Goal: Download file/media

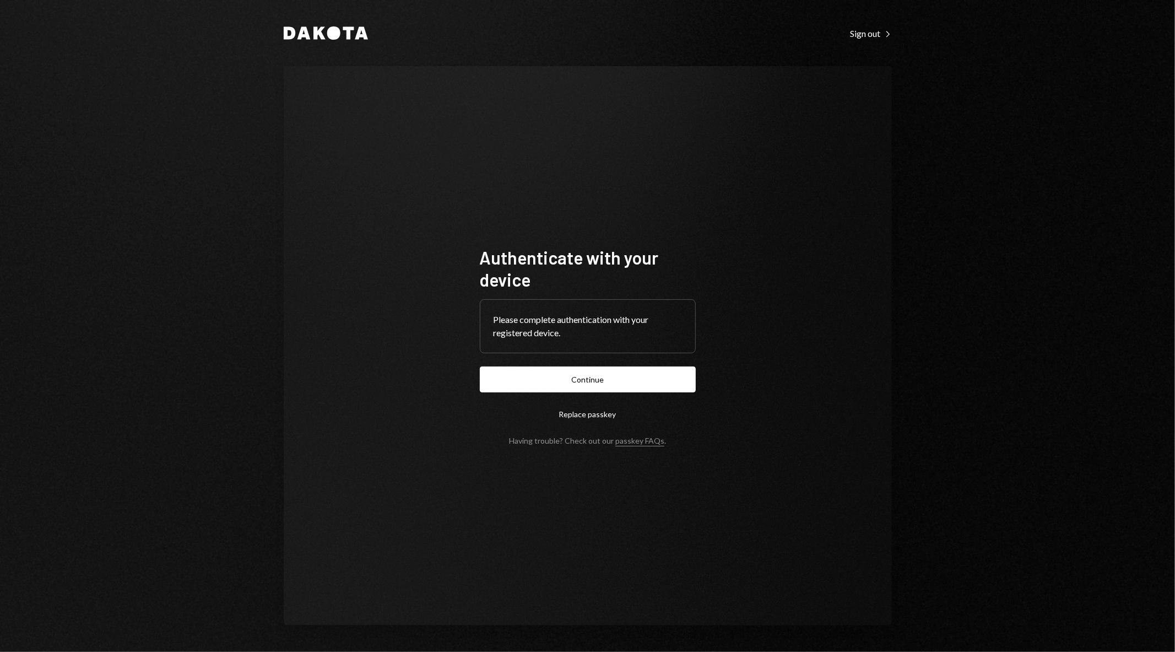
click at [527, 381] on button "Continue" at bounding box center [588, 379] width 216 height 26
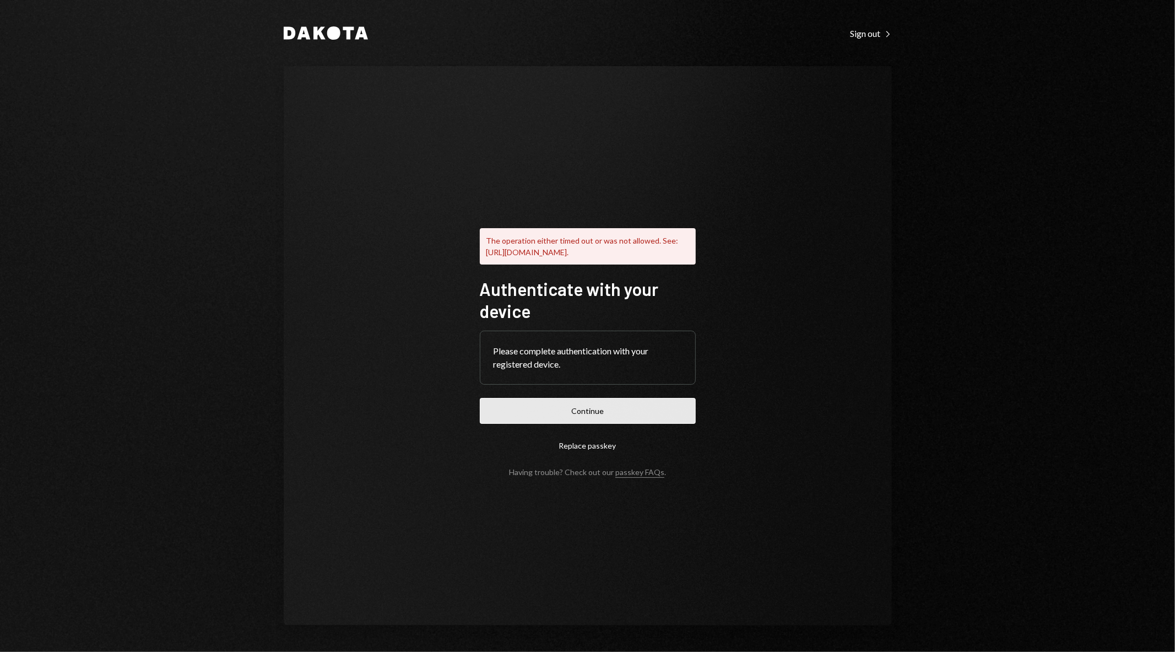
click at [653, 412] on button "Continue" at bounding box center [588, 411] width 216 height 26
click at [564, 410] on button "Continue" at bounding box center [588, 411] width 216 height 26
click at [869, 30] on div "Sign out Right Caret" at bounding box center [871, 33] width 41 height 11
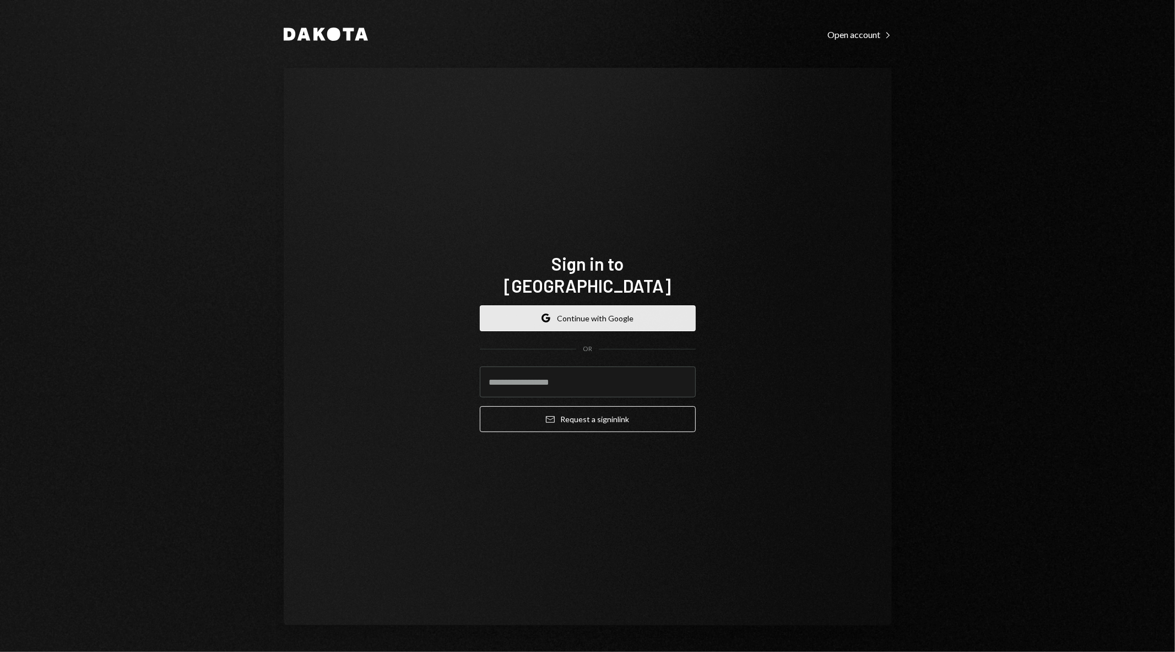
click at [599, 306] on button "Google Continue with Google" at bounding box center [588, 318] width 216 height 26
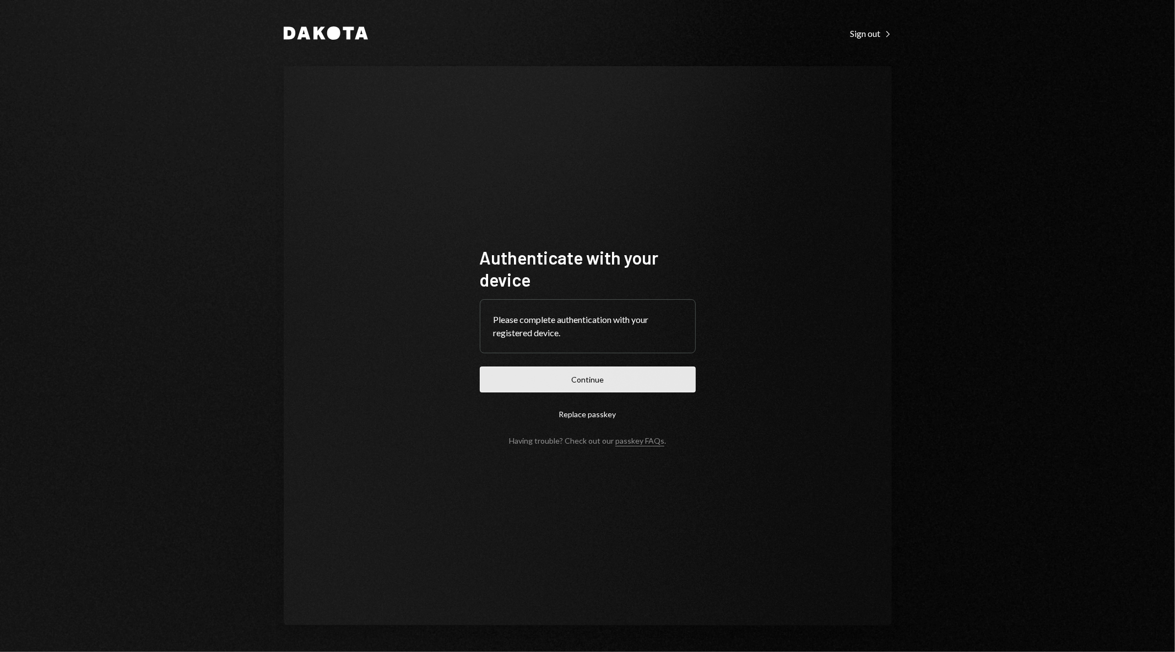
click at [603, 378] on button "Continue" at bounding box center [588, 379] width 216 height 26
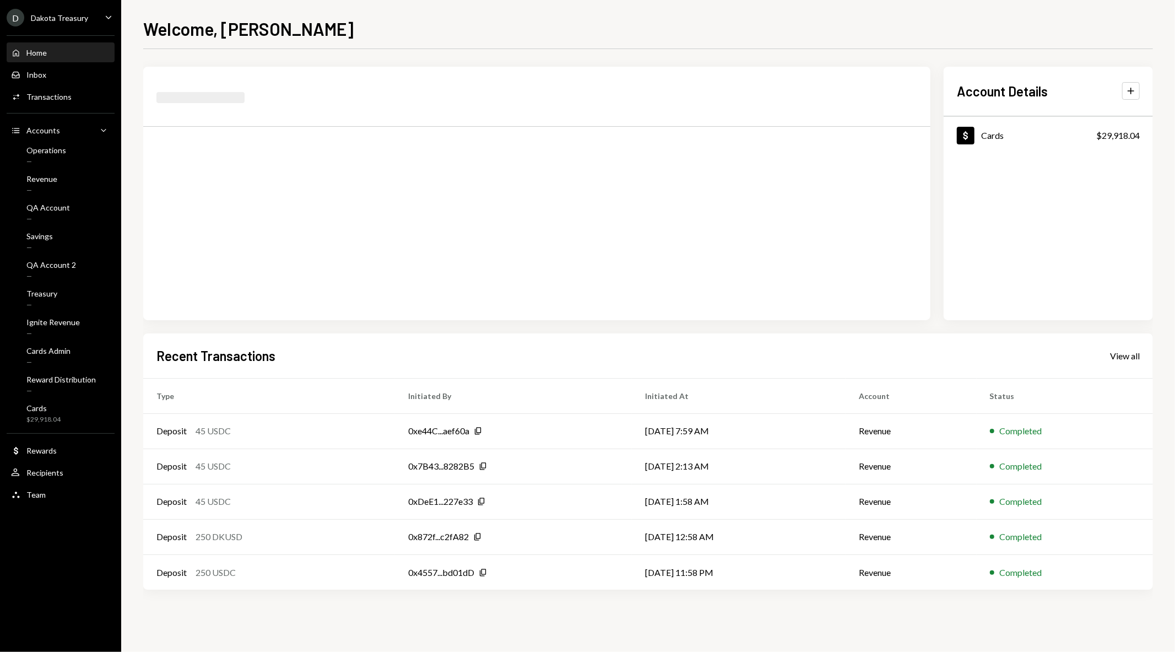
click at [88, 21] on div "D Dakota Treasury Caret Down" at bounding box center [60, 18] width 121 height 18
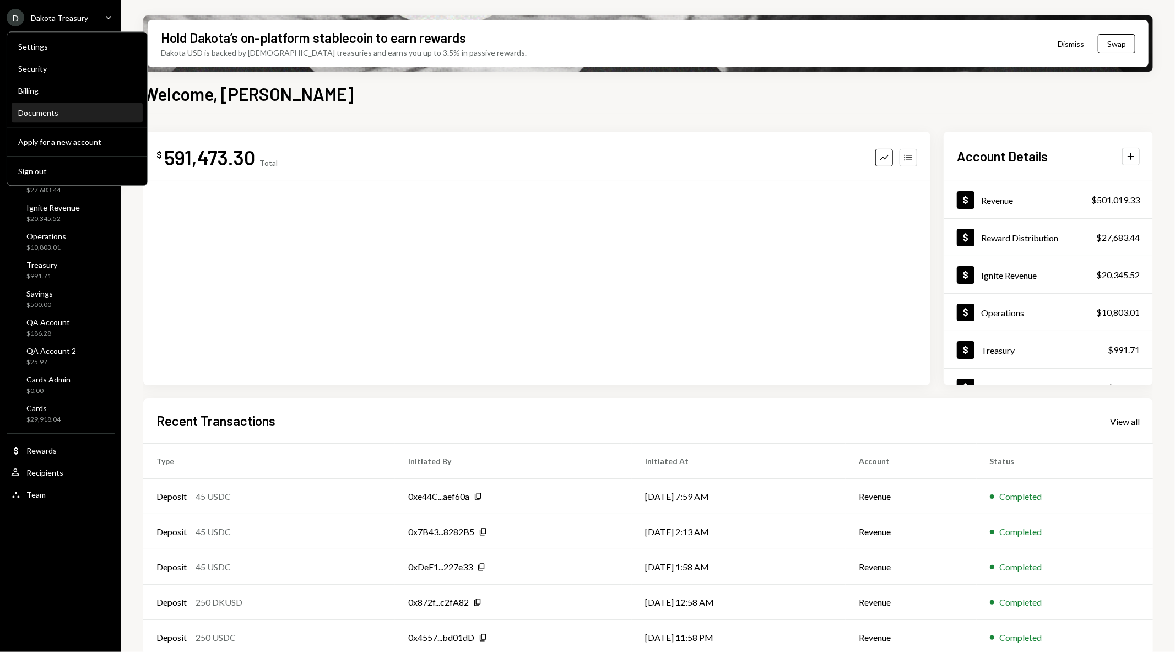
click at [60, 113] on div "Documents" at bounding box center [77, 112] width 118 height 9
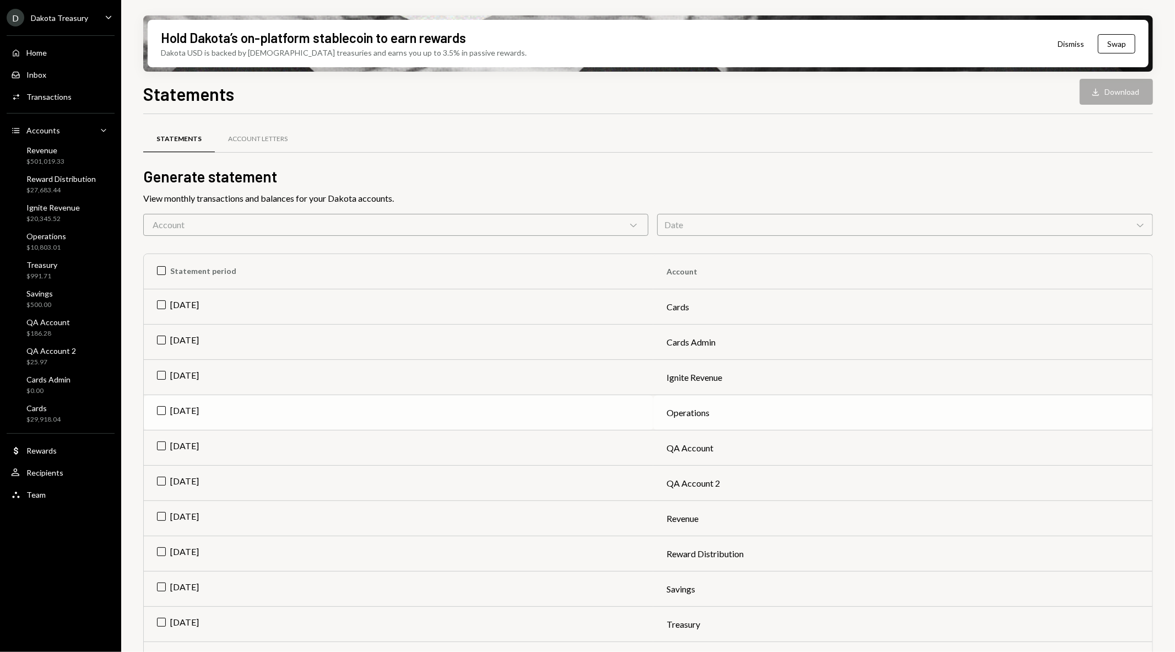
click at [159, 409] on td "[DATE]" at bounding box center [399, 412] width 510 height 35
click at [1103, 97] on button "Download Download" at bounding box center [1116, 92] width 73 height 26
click at [51, 94] on div "Transactions" at bounding box center [48, 96] width 45 height 9
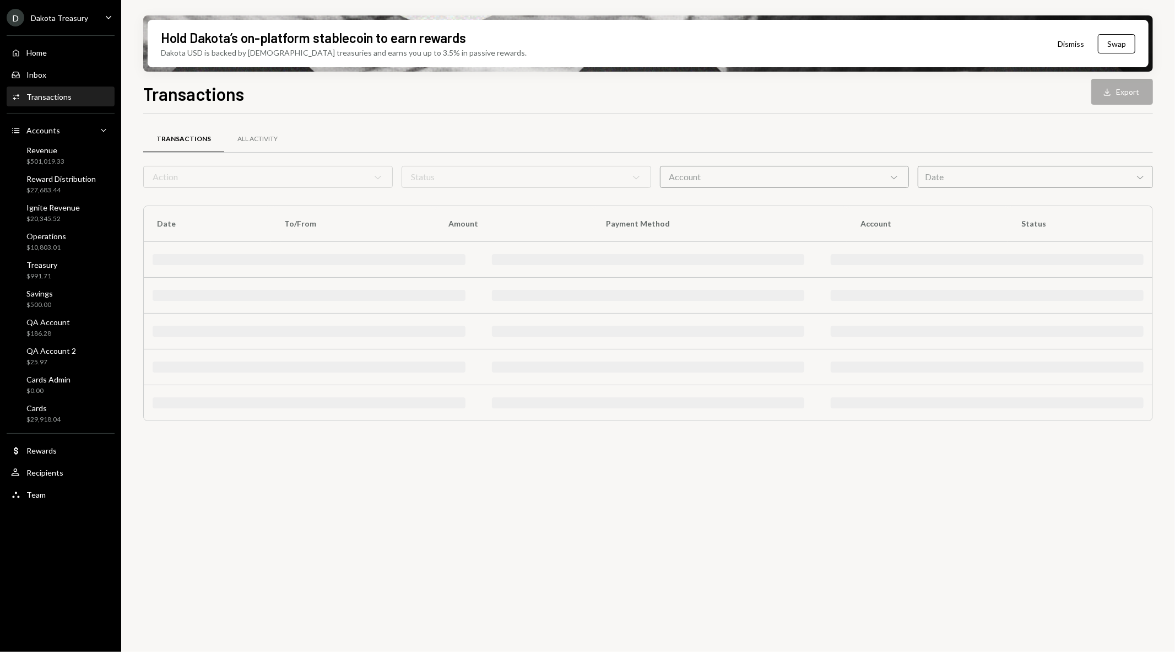
click at [952, 185] on div "Date Chevron Down" at bounding box center [1035, 177] width 235 height 22
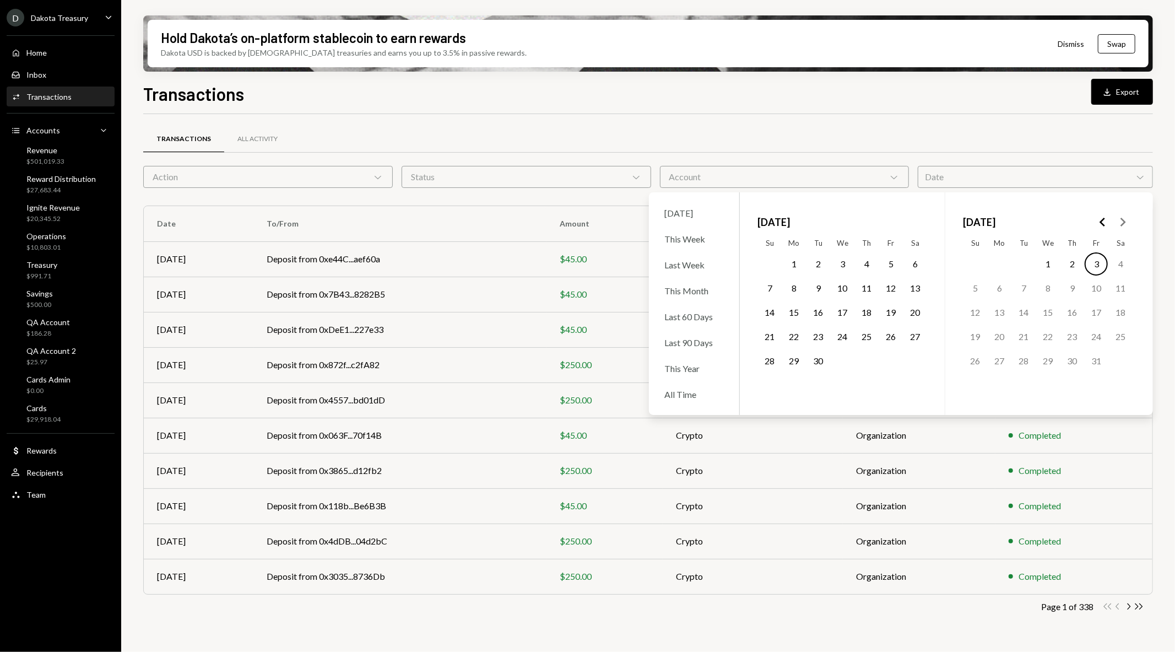
click at [793, 261] on button "1" at bounding box center [793, 263] width 23 height 23
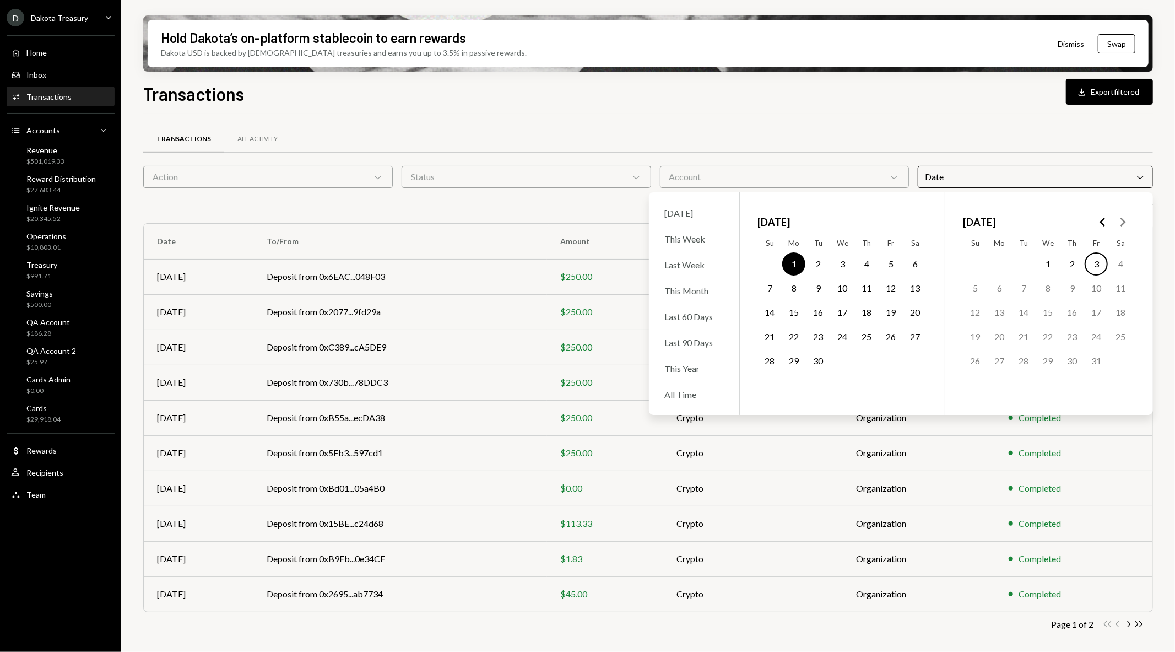
click at [815, 357] on button "30" at bounding box center [818, 360] width 23 height 23
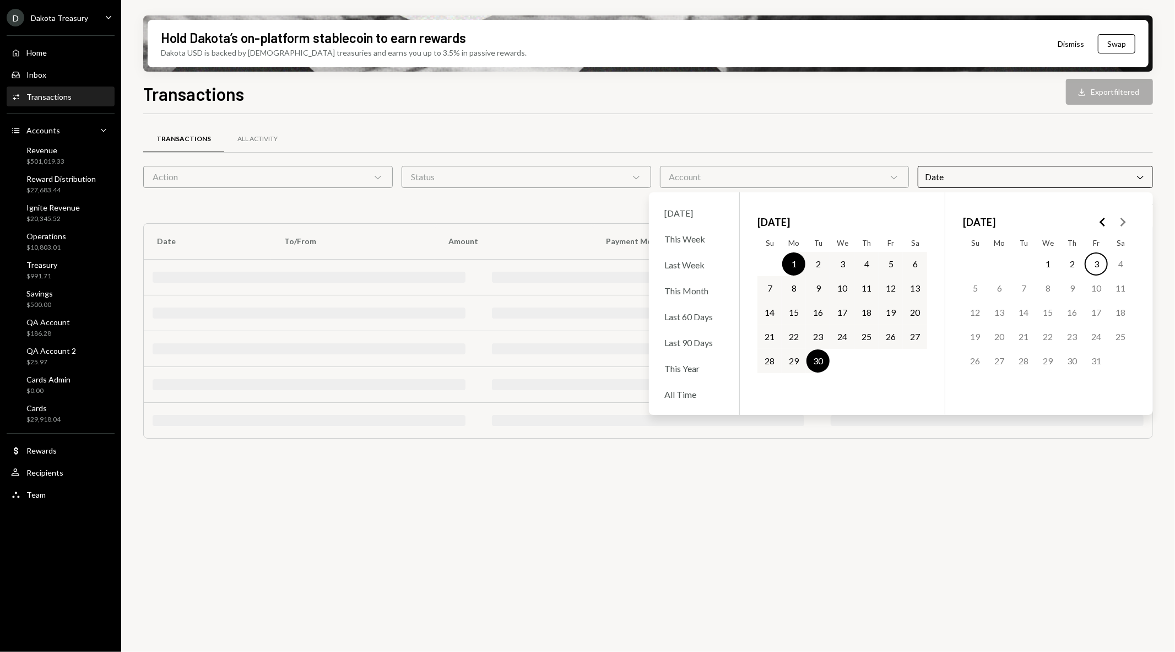
click at [764, 178] on div "Account Chevron Down" at bounding box center [785, 177] width 250 height 22
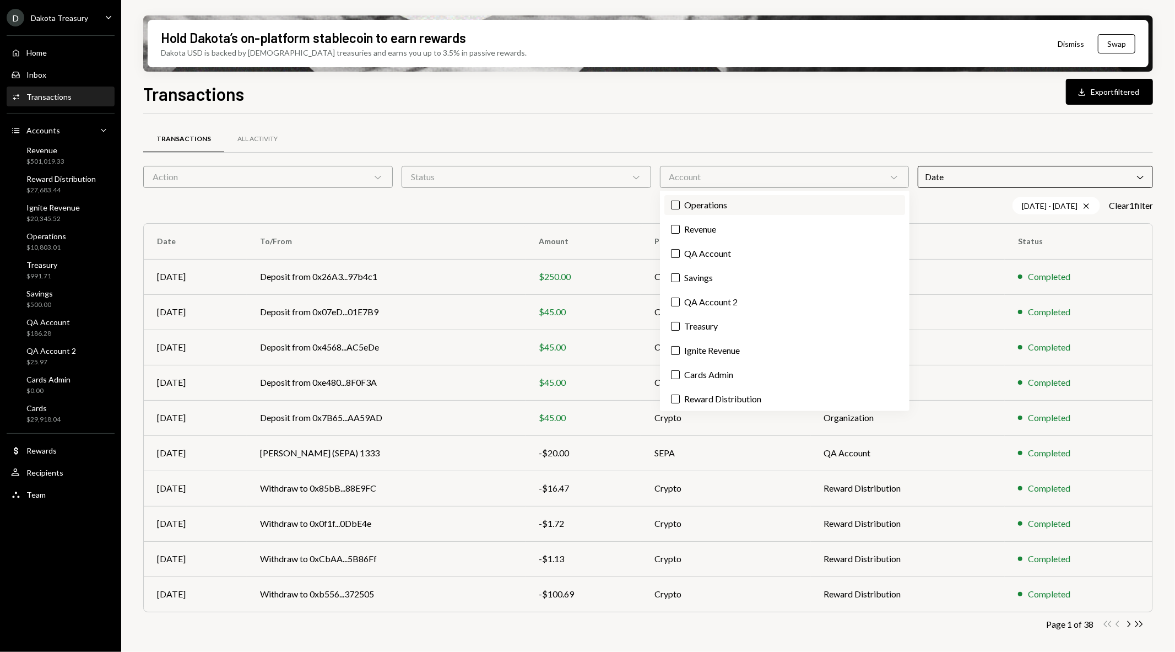
click at [748, 205] on label "Operations" at bounding box center [784, 205] width 241 height 20
click at [680, 205] on button "Operations" at bounding box center [675, 205] width 9 height 9
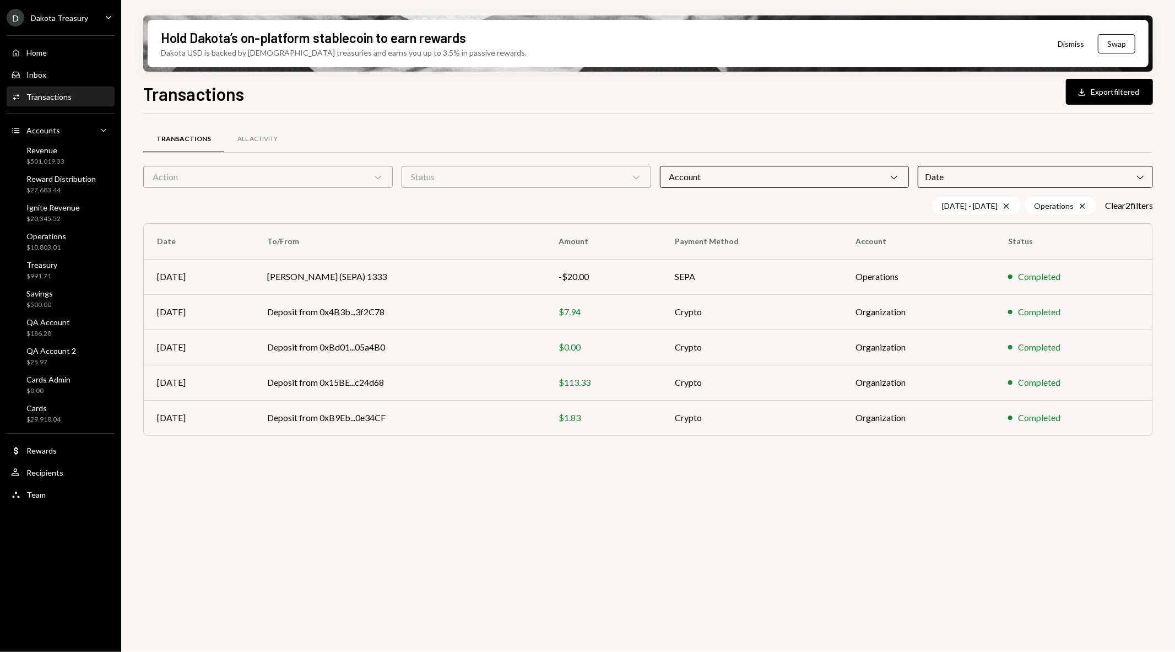
click at [748, 129] on div "Transactions All Activity" at bounding box center [648, 139] width 1010 height 28
click at [712, 175] on div "Account Chevron Down" at bounding box center [785, 177] width 250 height 22
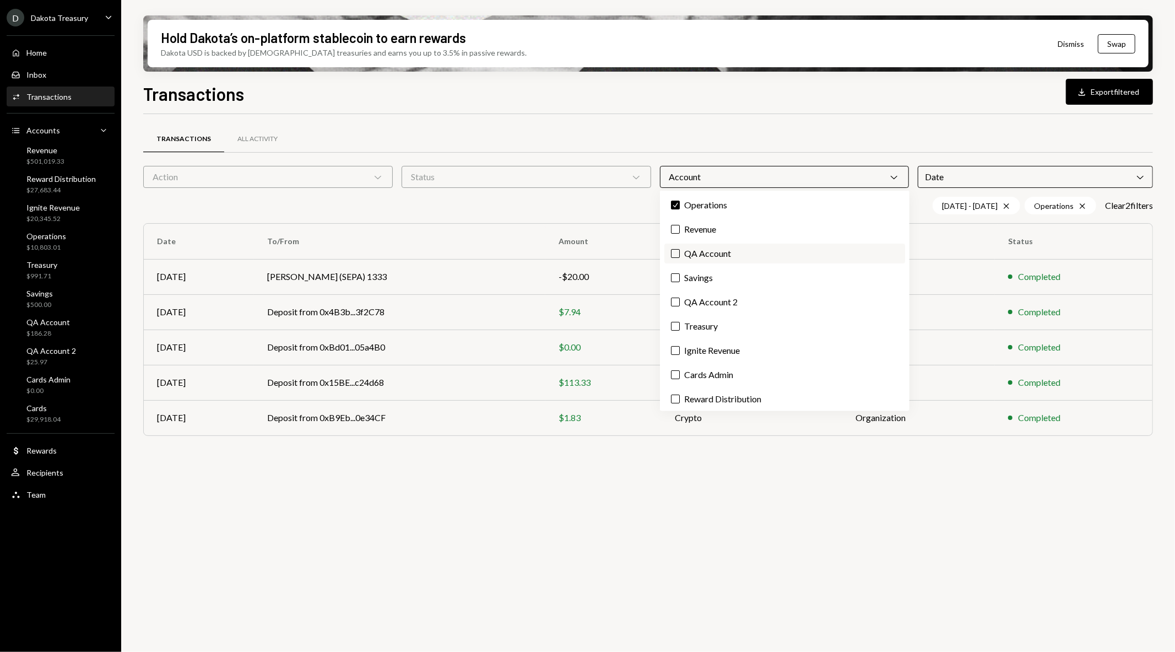
click at [699, 254] on label "QA Account" at bounding box center [784, 254] width 241 height 20
click at [680, 254] on button "QA Account" at bounding box center [675, 253] width 9 height 9
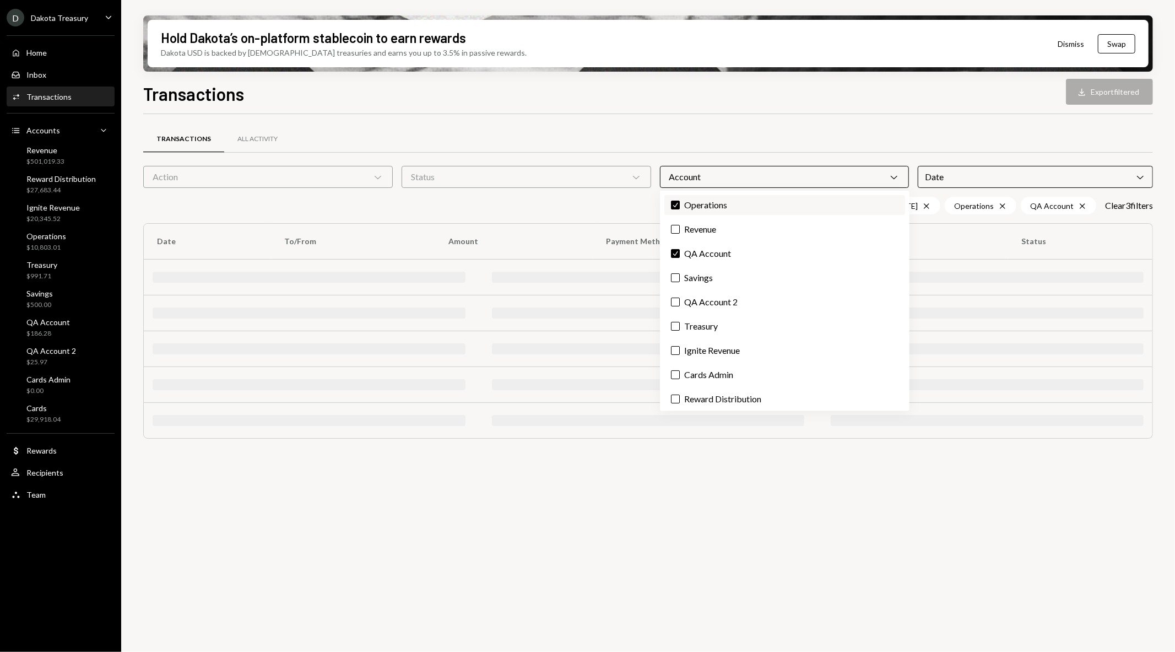
click at [693, 203] on label "Check Operations" at bounding box center [784, 205] width 241 height 20
click at [680, 203] on button "Check" at bounding box center [675, 205] width 9 height 9
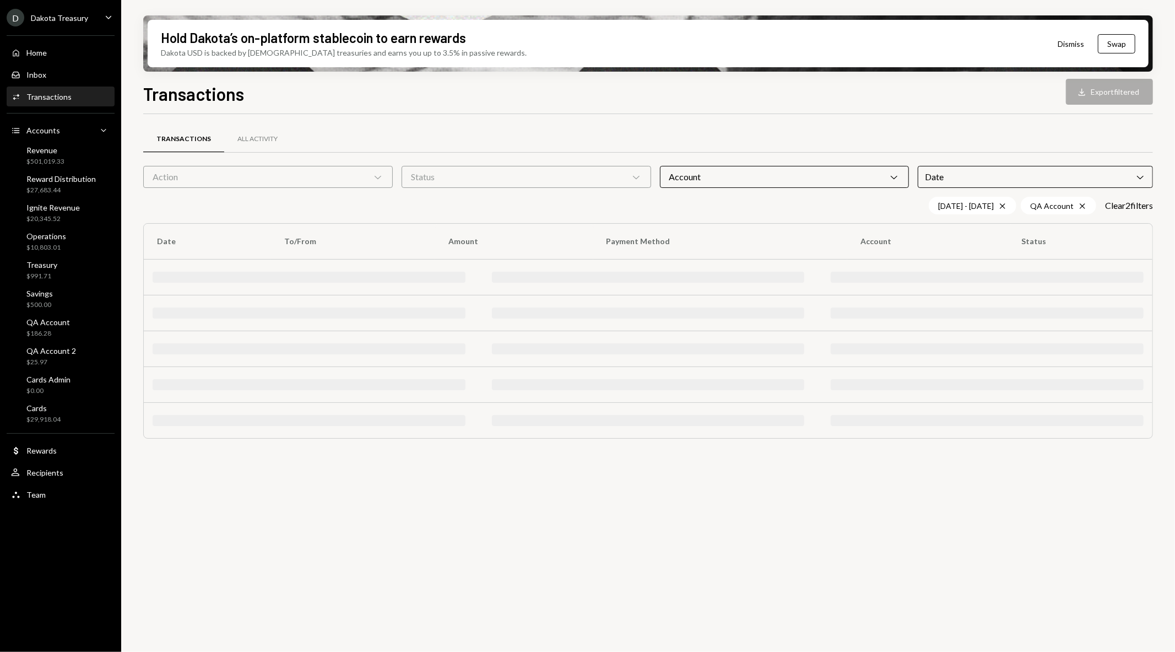
click at [652, 111] on div "Transactions Download Export filtered Transactions All Activity Action Chevron …" at bounding box center [648, 398] width 1010 height 636
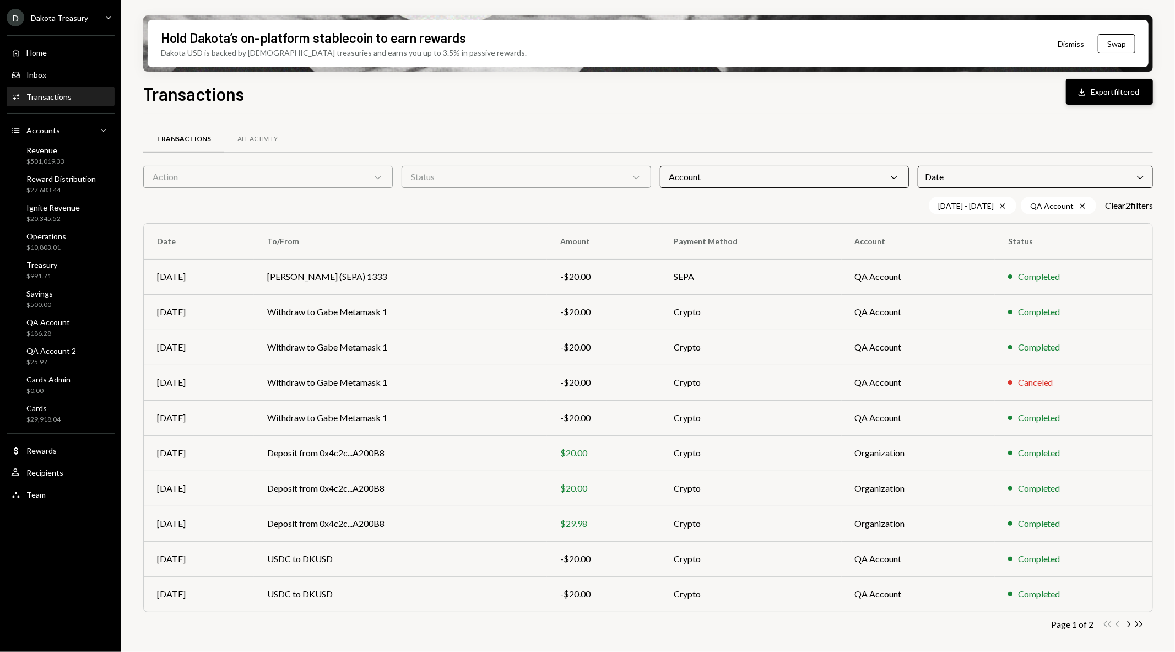
click at [1084, 93] on icon "Download" at bounding box center [1082, 92] width 11 height 11
click at [792, 176] on div "Account Chevron Down" at bounding box center [785, 177] width 250 height 22
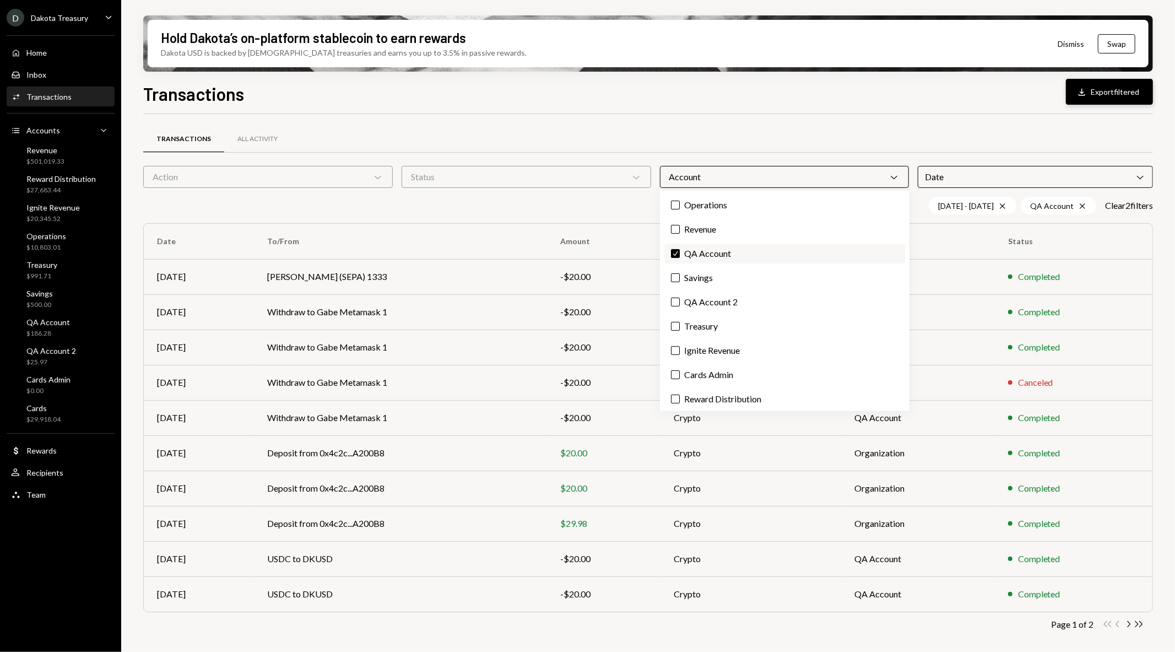
click at [720, 251] on label "Check QA Account" at bounding box center [784, 254] width 241 height 20
click at [680, 251] on button "Check" at bounding box center [675, 253] width 9 height 9
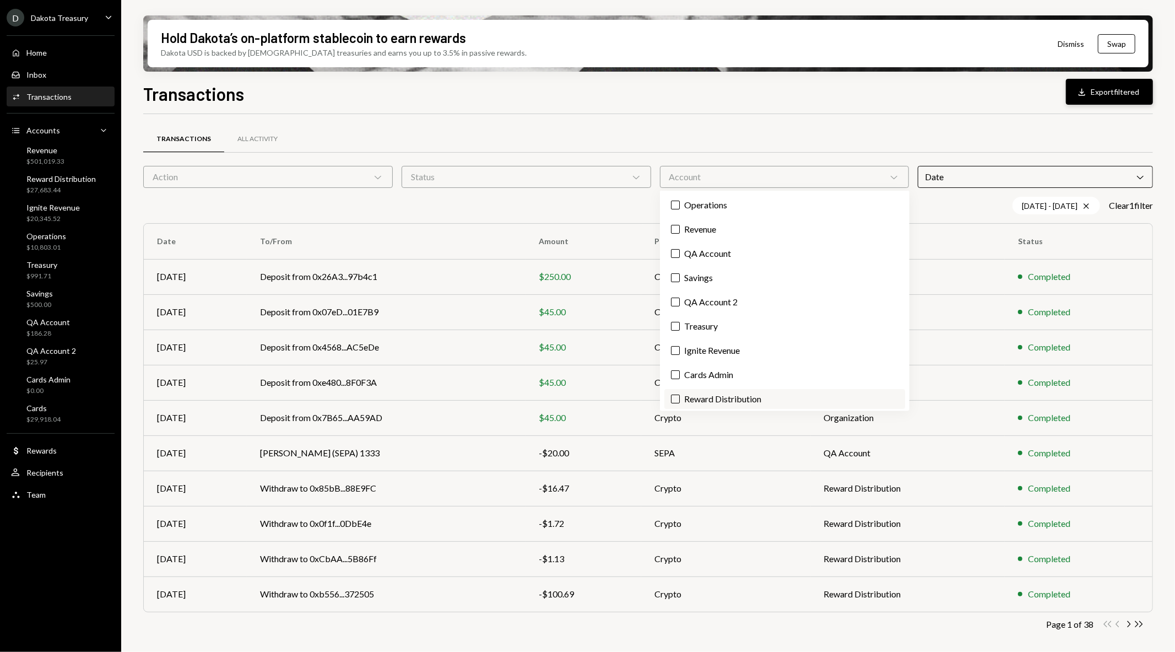
click at [741, 397] on label "Reward Distribution" at bounding box center [784, 399] width 241 height 20
click at [680, 397] on button "Reward Distribution" at bounding box center [675, 399] width 9 height 9
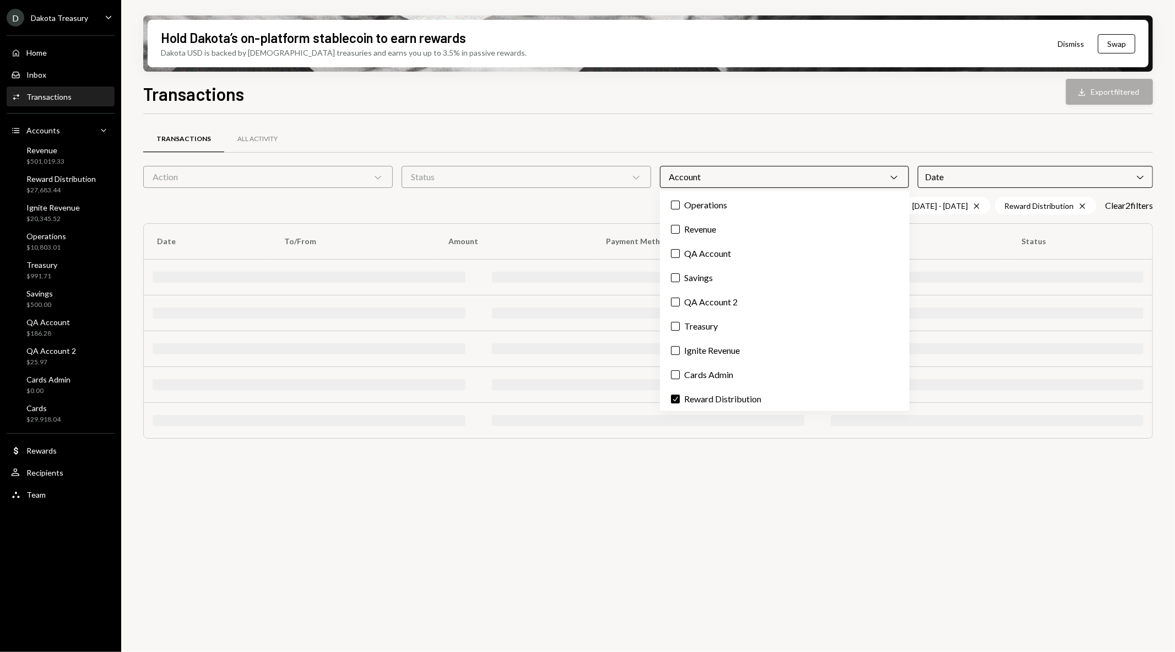
click at [615, 135] on div "Transactions All Activity" at bounding box center [648, 139] width 1010 height 28
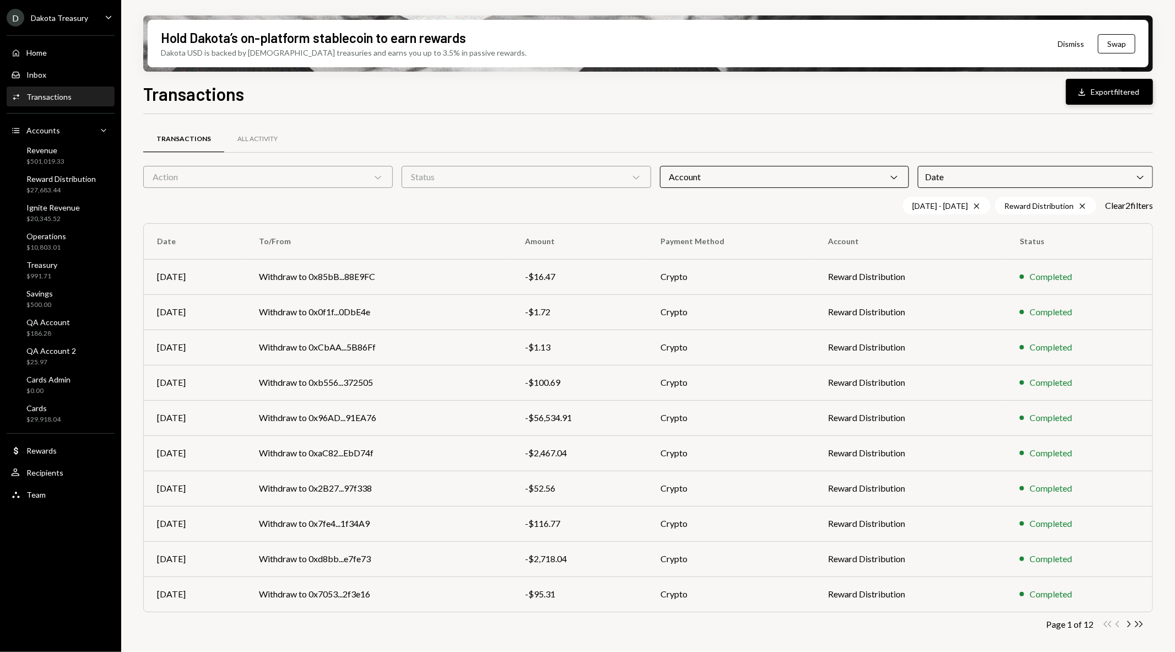
click at [1103, 88] on button "Download Export filtered" at bounding box center [1109, 92] width 87 height 26
click at [63, 24] on div "D Dakota Treasury" at bounding box center [48, 18] width 82 height 18
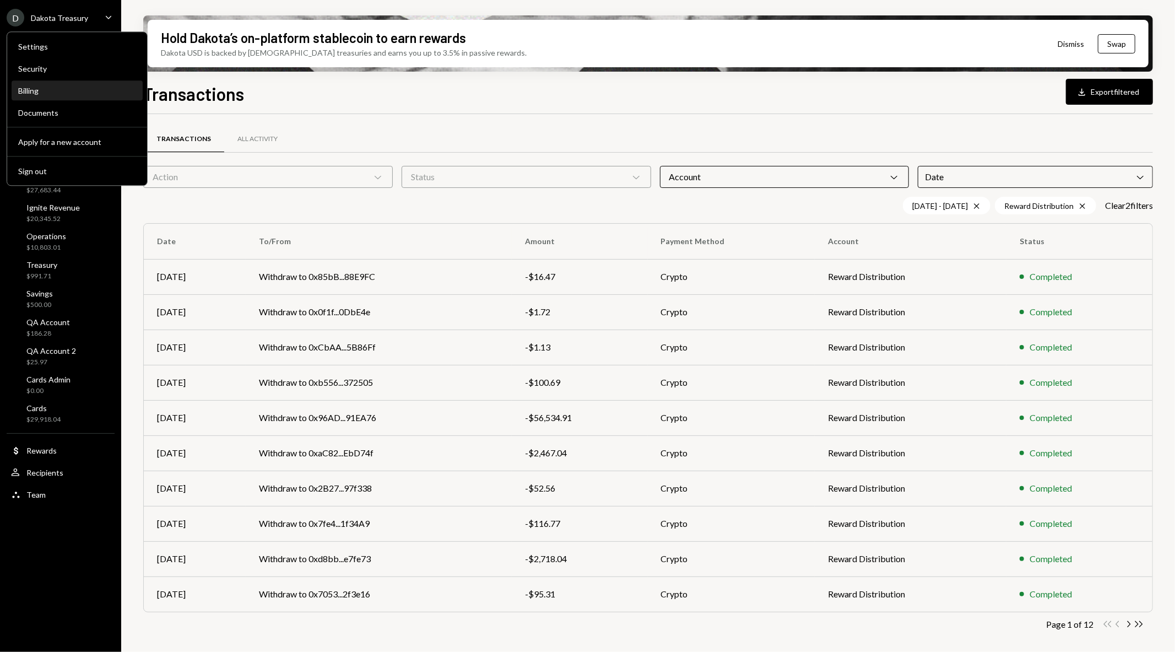
click at [51, 94] on div "Billing" at bounding box center [77, 90] width 118 height 9
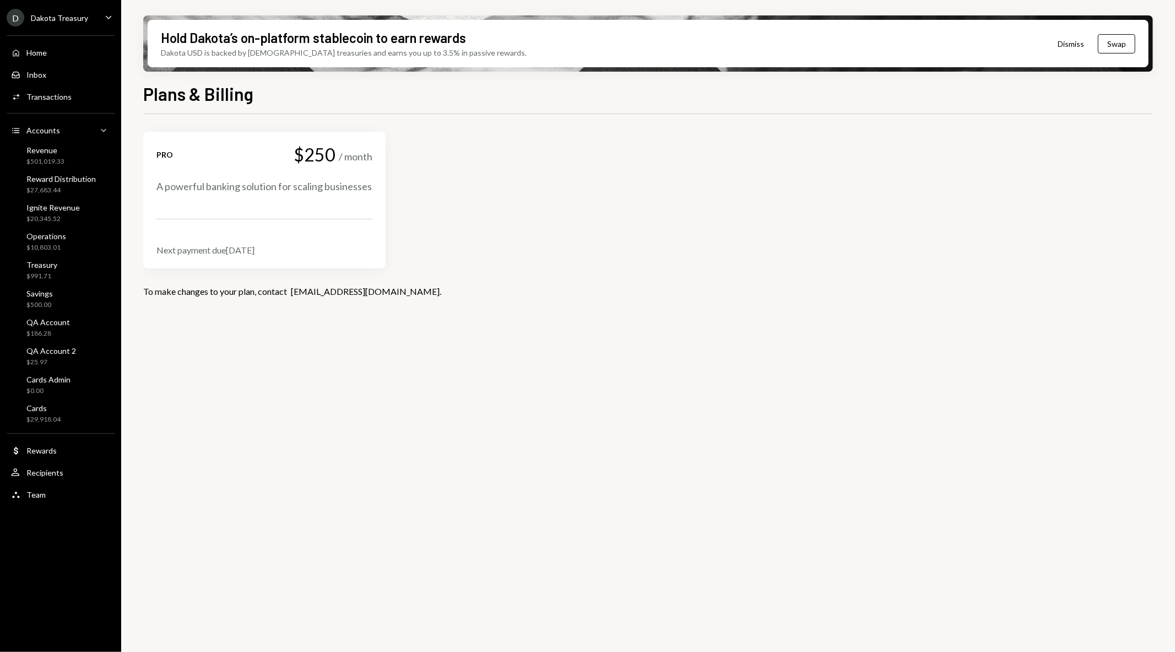
click at [85, 13] on div "Dakota Treasury" at bounding box center [59, 17] width 57 height 9
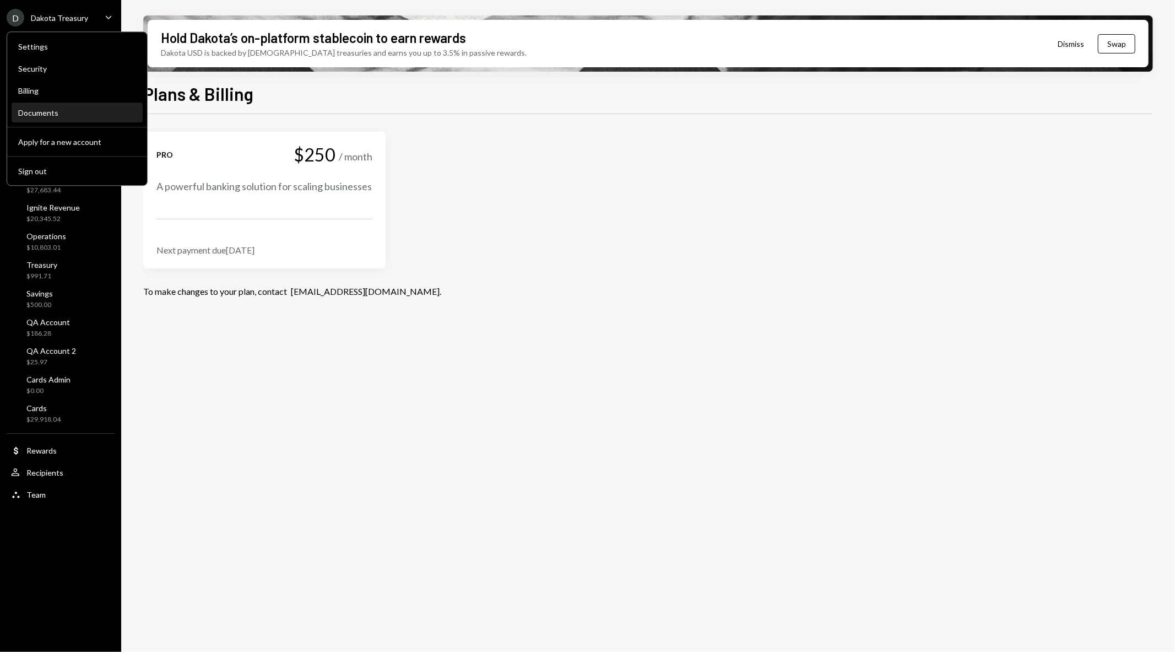
click at [52, 116] on div "Documents" at bounding box center [77, 112] width 118 height 9
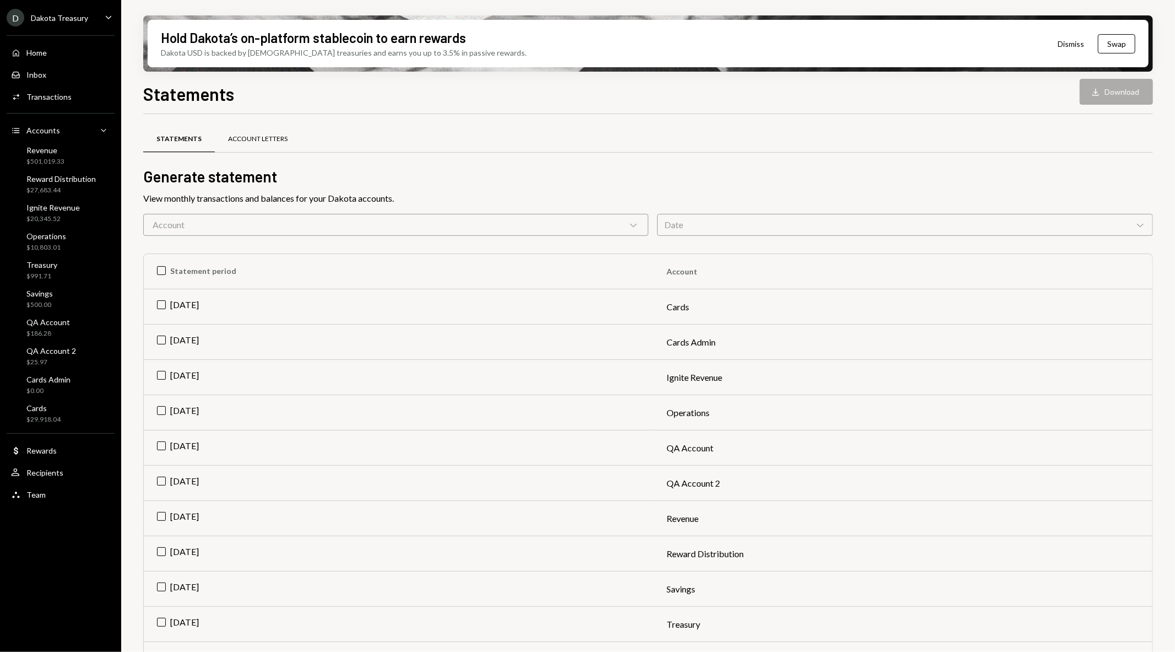
click at [267, 139] on div "Account Letters" at bounding box center [258, 138] width 60 height 9
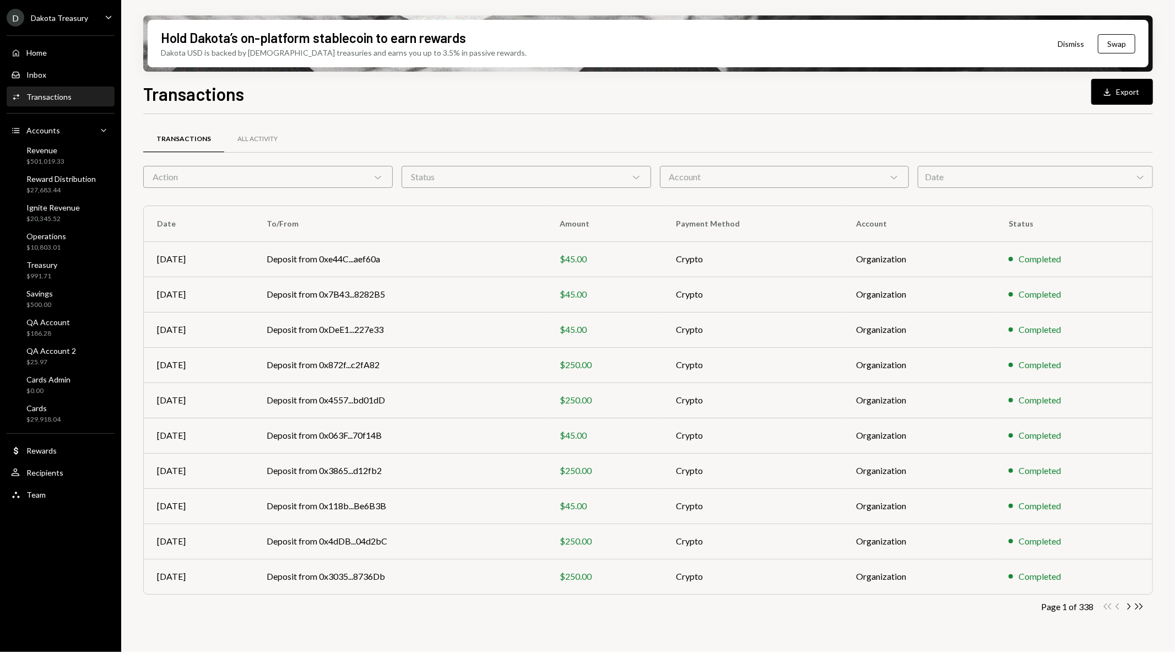
click at [80, 24] on div "D Dakota Treasury" at bounding box center [48, 18] width 82 height 18
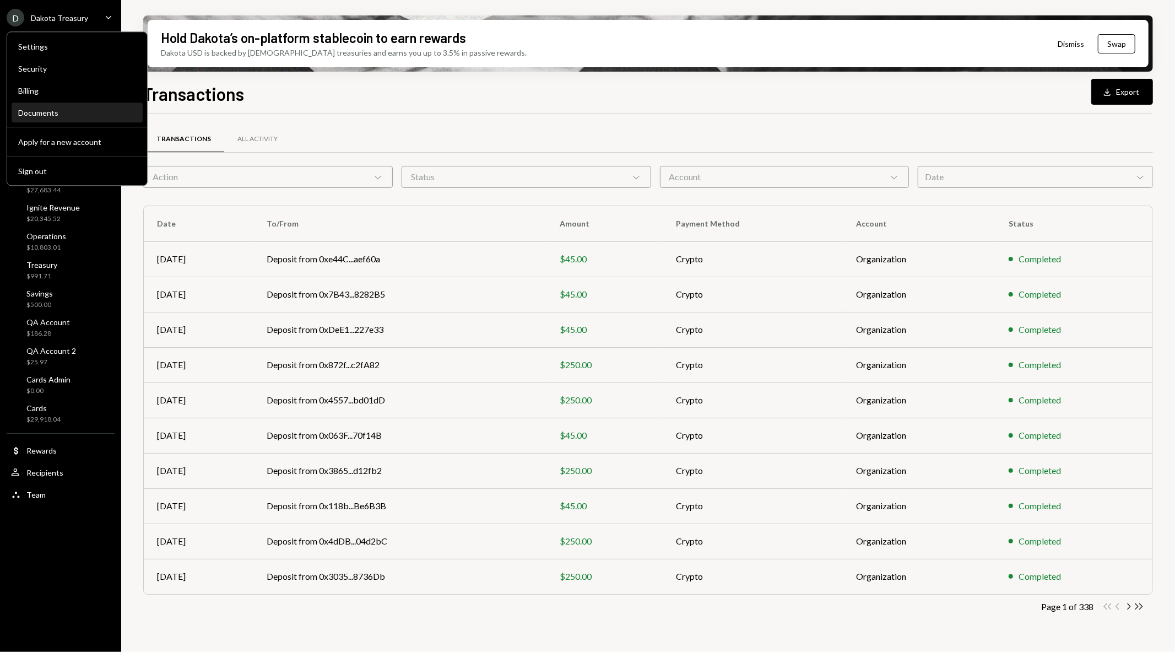
click at [69, 109] on div "Documents" at bounding box center [77, 112] width 118 height 9
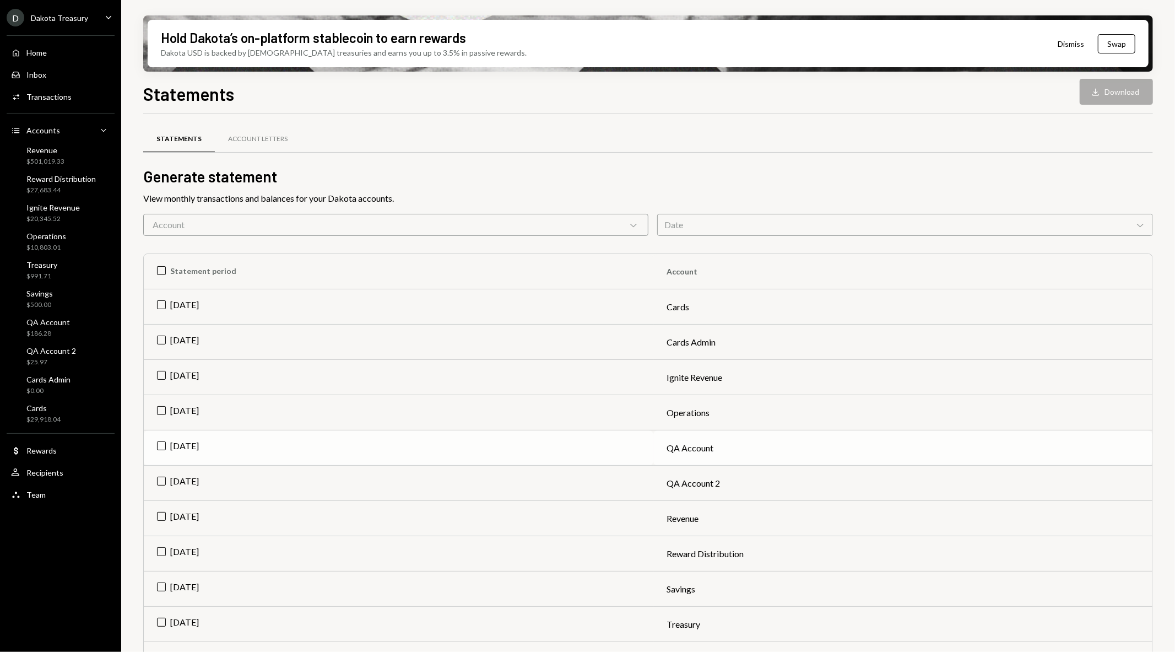
click at [166, 444] on td "[DATE]" at bounding box center [399, 447] width 510 height 35
click at [1126, 89] on button "Download Download" at bounding box center [1116, 92] width 73 height 26
click at [158, 443] on td "Check Sep 2025" at bounding box center [399, 447] width 510 height 35
click at [163, 548] on td "[DATE]" at bounding box center [399, 553] width 510 height 35
click at [1105, 94] on button "Download Download" at bounding box center [1116, 92] width 73 height 26
